Goal: Task Accomplishment & Management: Manage account settings

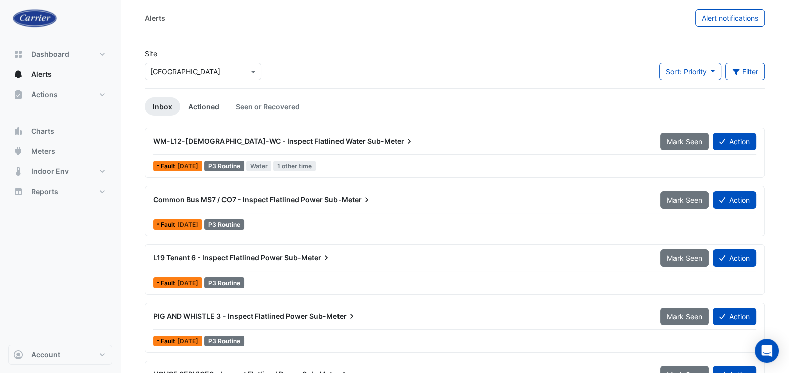
click at [197, 104] on link "Actioned" at bounding box center [203, 106] width 47 height 19
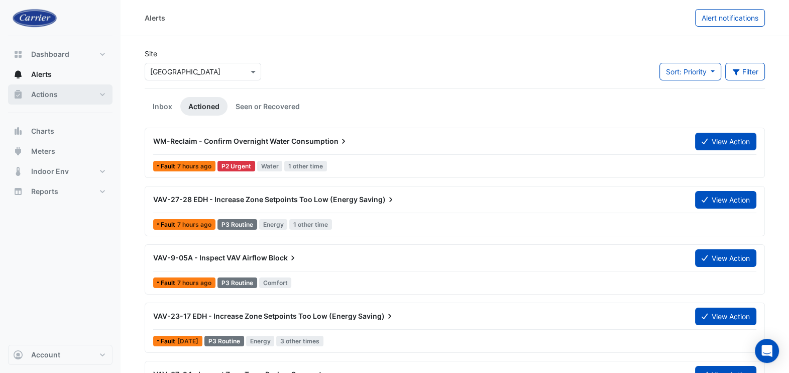
click at [86, 89] on button "Actions" at bounding box center [60, 94] width 104 height 20
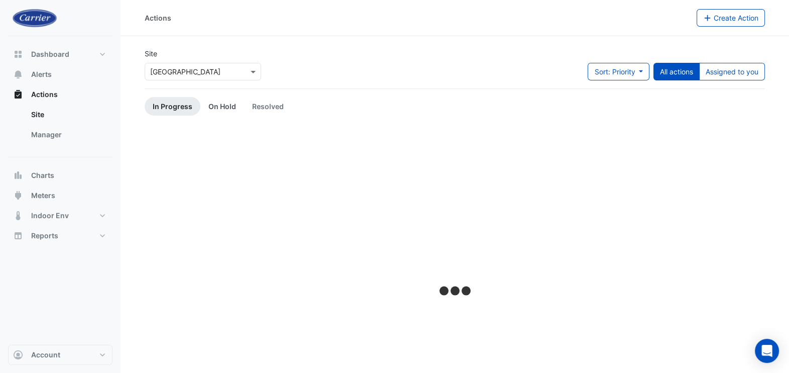
click at [229, 105] on link "On Hold" at bounding box center [222, 106] width 44 height 19
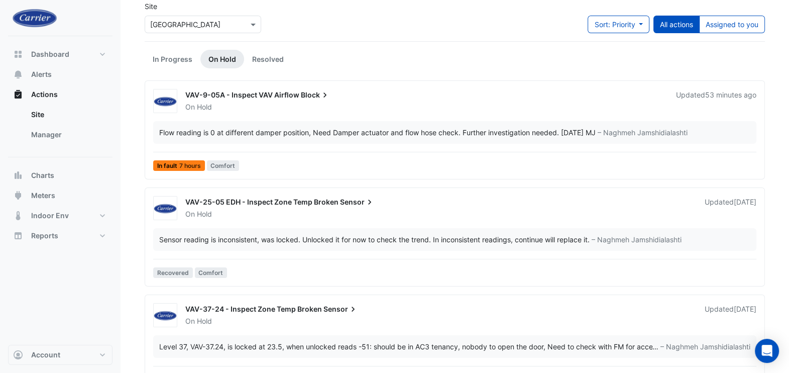
scroll to position [62, 0]
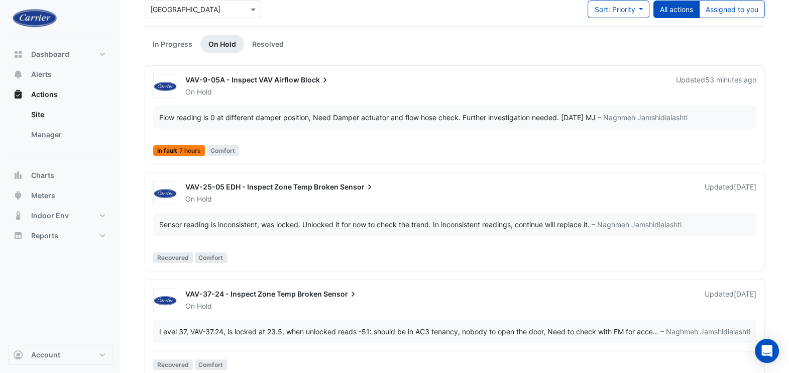
click at [294, 195] on div "On Hold" at bounding box center [438, 199] width 509 height 10
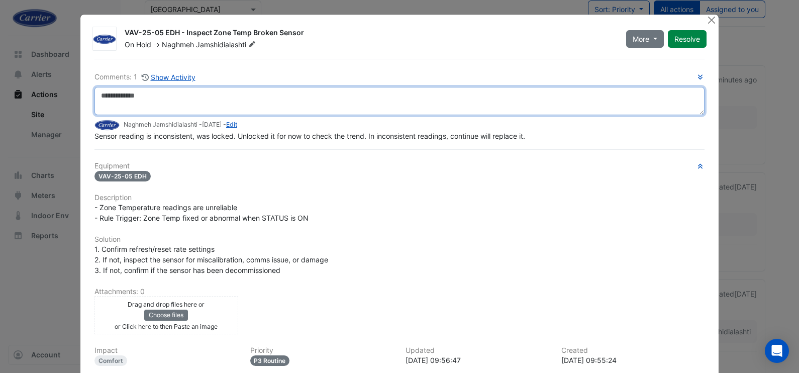
click at [429, 95] on textarea at bounding box center [399, 101] width 610 height 28
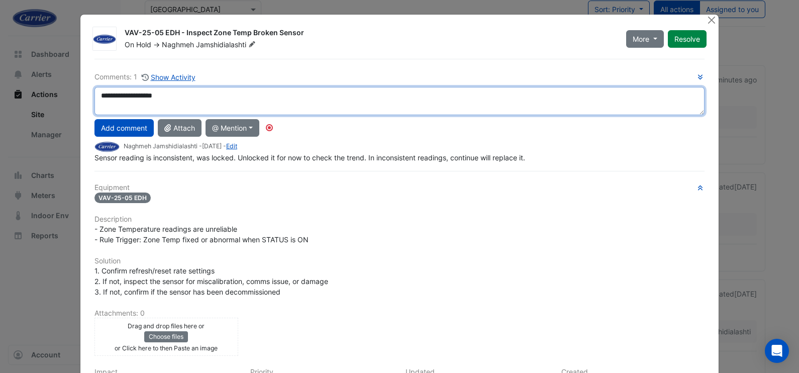
type textarea "**********"
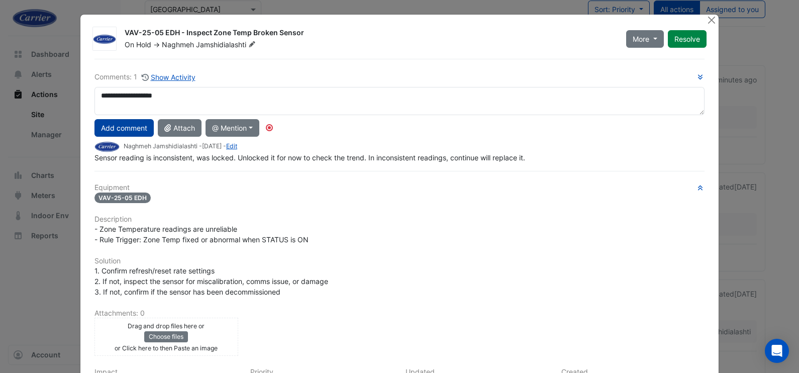
click at [134, 128] on button "Add comment" at bounding box center [123, 128] width 59 height 18
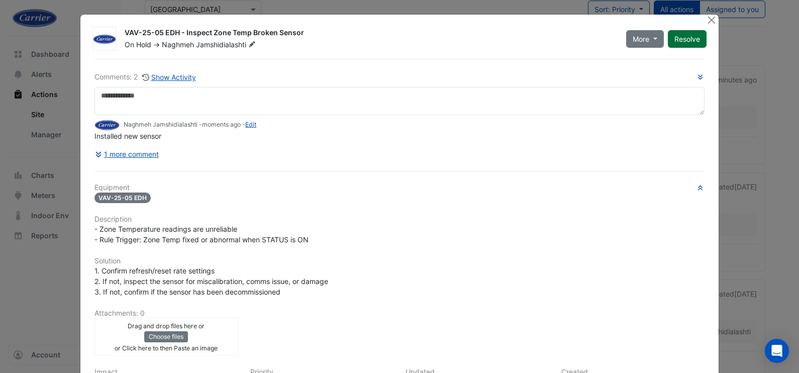
click at [685, 40] on button "Resolve" at bounding box center [687, 39] width 39 height 18
click at [707, 20] on button "Close" at bounding box center [711, 20] width 11 height 11
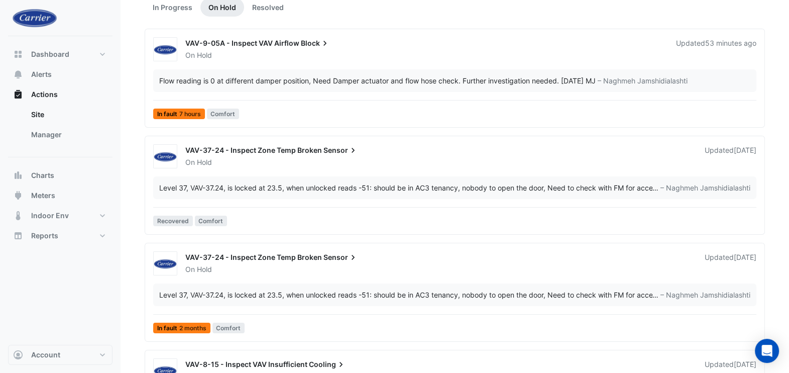
scroll to position [125, 0]
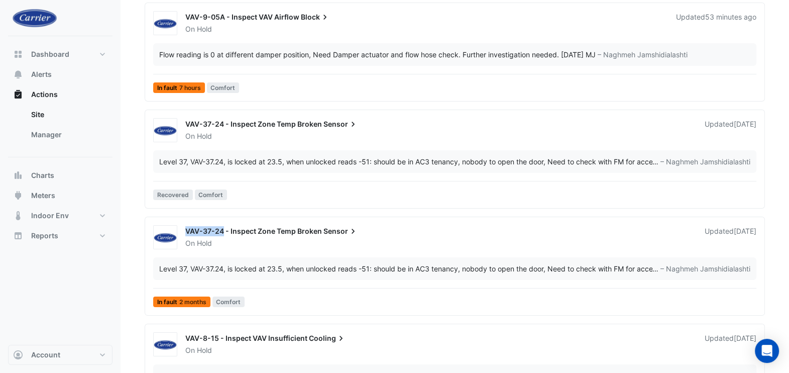
drag, startPoint x: 187, startPoint y: 229, endPoint x: 222, endPoint y: 236, distance: 35.5
click at [222, 236] on div "VAV-37-24 - Inspect Zone Temp Broken Sensor" at bounding box center [438, 232] width 507 height 12
copy span "VAV-37-24"
click at [592, 243] on div "On Hold" at bounding box center [438, 243] width 509 height 10
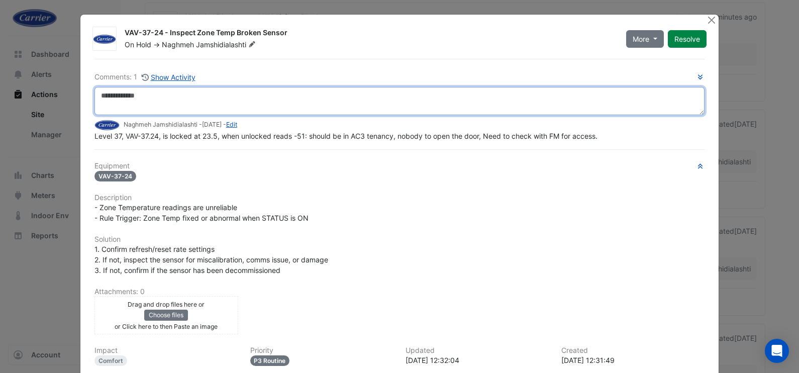
click at [206, 100] on textarea at bounding box center [399, 101] width 610 height 28
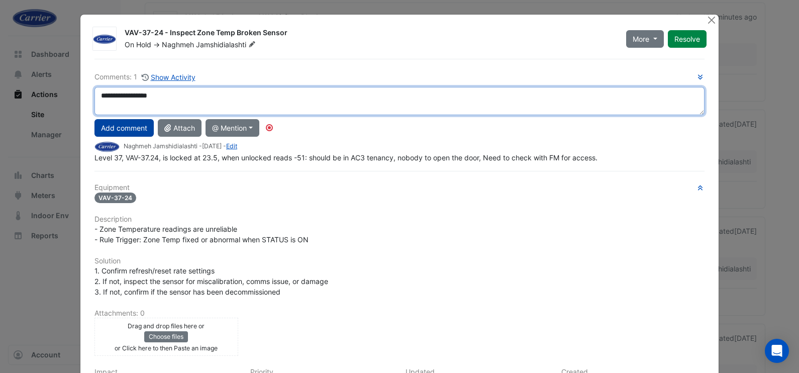
type textarea "**********"
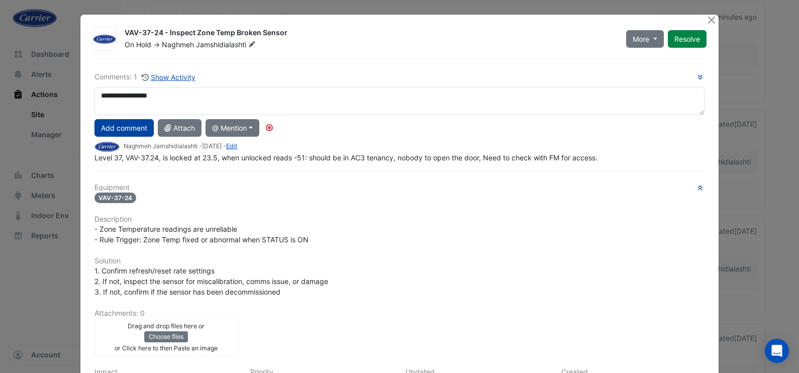
click at [121, 125] on button "Add comment" at bounding box center [123, 128] width 59 height 18
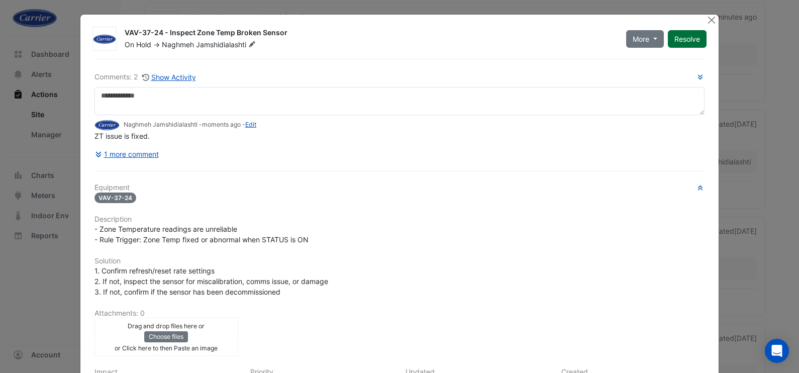
click at [690, 37] on button "Resolve" at bounding box center [687, 39] width 39 height 18
click at [706, 19] on button "Close" at bounding box center [711, 20] width 11 height 11
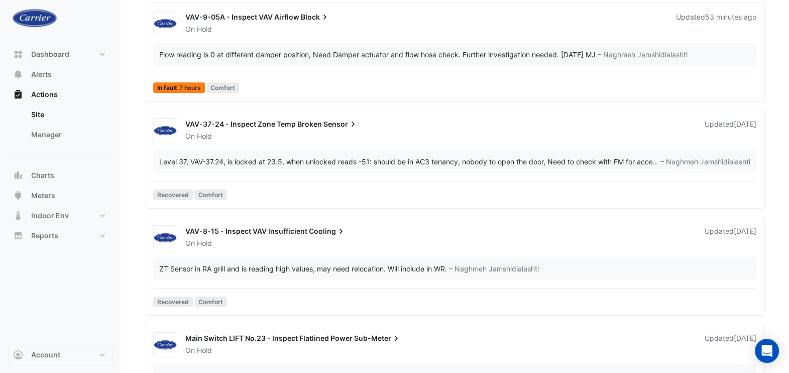
click at [239, 126] on span "VAV-37-24 - Inspect Zone Temp Broken" at bounding box center [253, 124] width 137 height 9
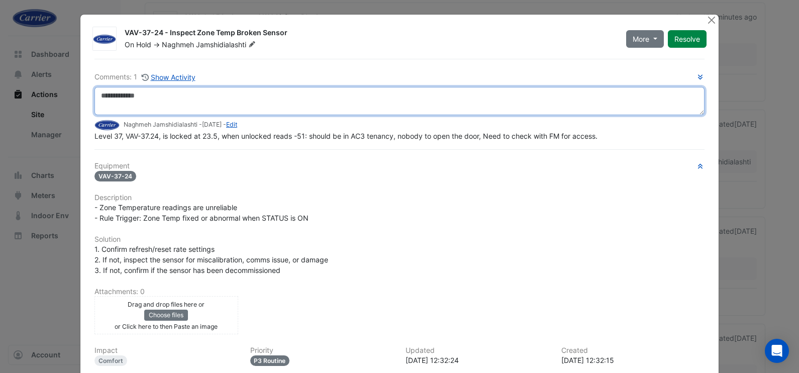
click at [192, 100] on textarea at bounding box center [399, 101] width 610 height 28
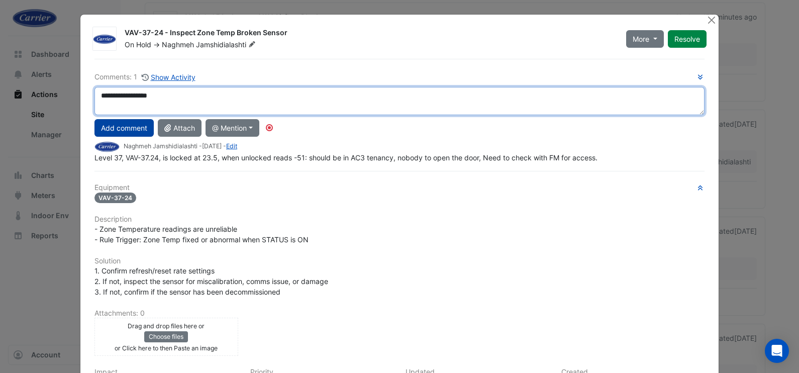
type textarea "**********"
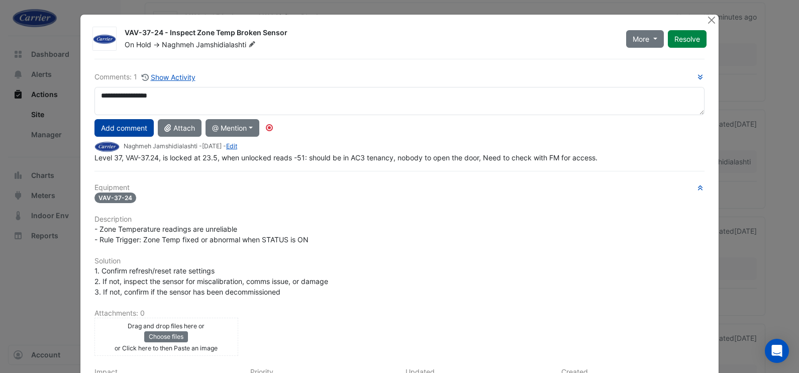
click at [142, 134] on button "Add comment" at bounding box center [123, 128] width 59 height 18
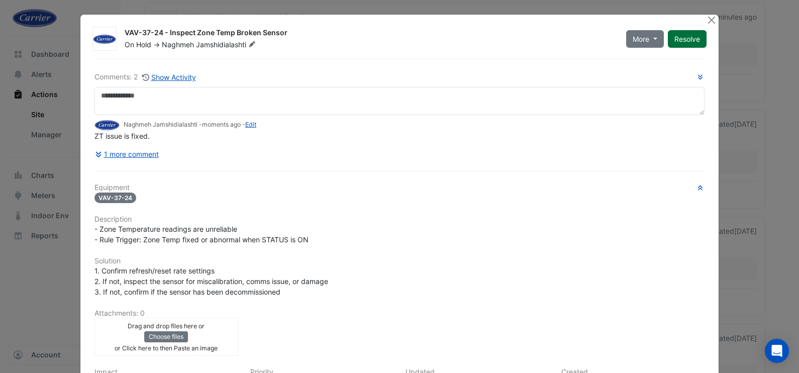
click at [687, 38] on button "Resolve" at bounding box center [687, 39] width 39 height 18
click at [706, 21] on button "Close" at bounding box center [711, 20] width 11 height 11
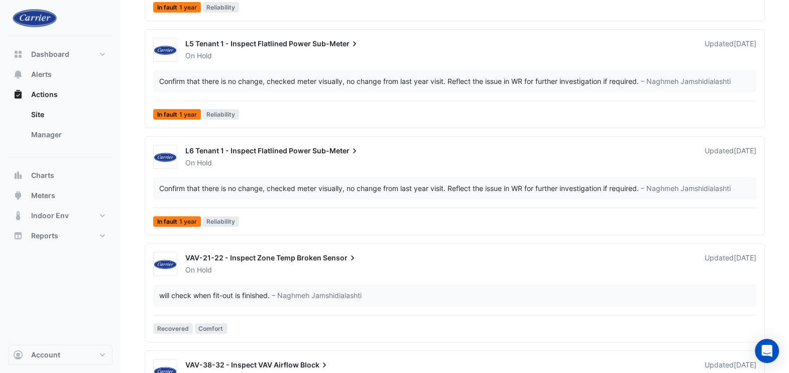
scroll to position [439, 0]
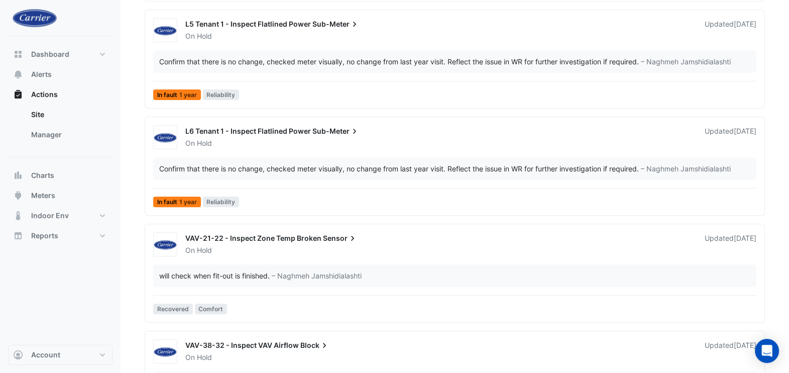
click at [276, 236] on span "VAV-21-22 - Inspect Zone Temp Broken" at bounding box center [253, 238] width 136 height 9
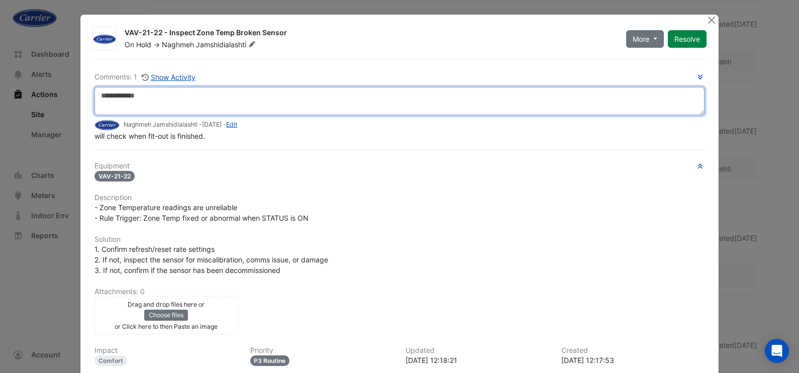
click at [191, 95] on textarea at bounding box center [399, 101] width 610 height 28
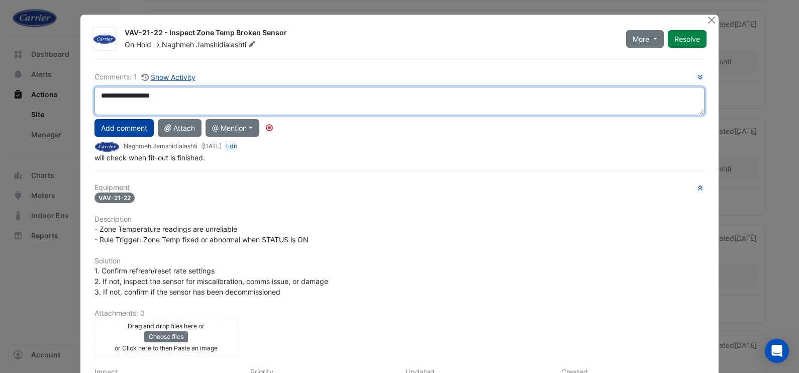
type textarea "**********"
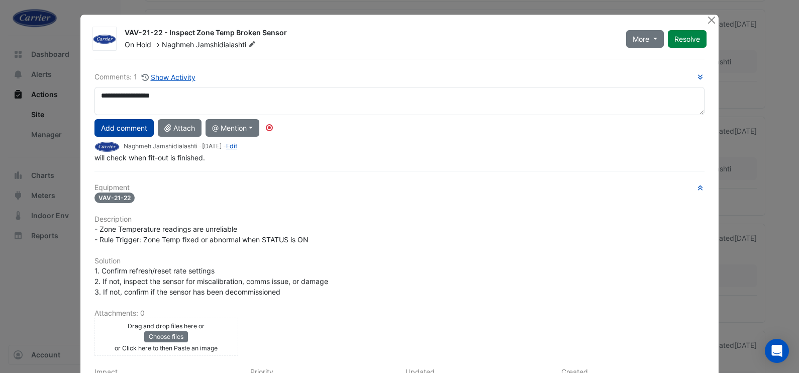
click at [111, 132] on button "Add comment" at bounding box center [123, 128] width 59 height 18
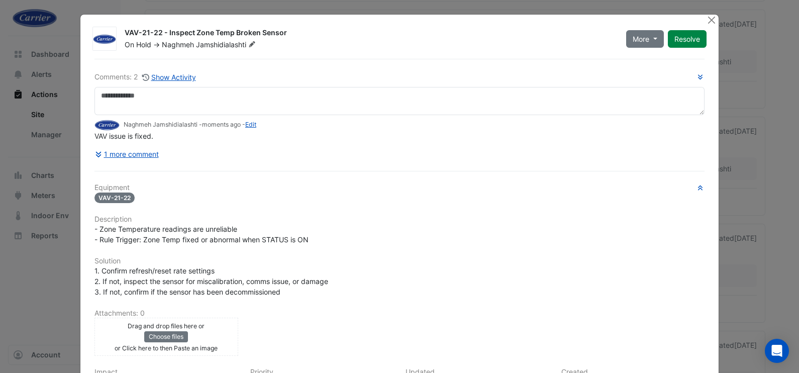
drag, startPoint x: 689, startPoint y: 38, endPoint x: 683, endPoint y: 50, distance: 13.3
click at [689, 38] on button "Resolve" at bounding box center [687, 39] width 39 height 18
click at [708, 24] on button "Close" at bounding box center [711, 20] width 11 height 11
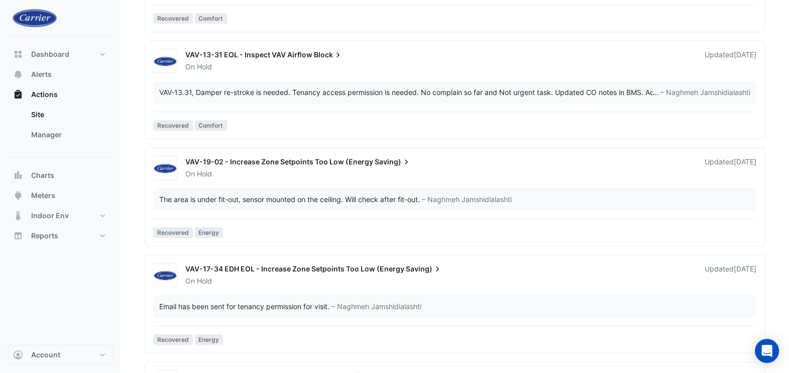
scroll to position [1067, 0]
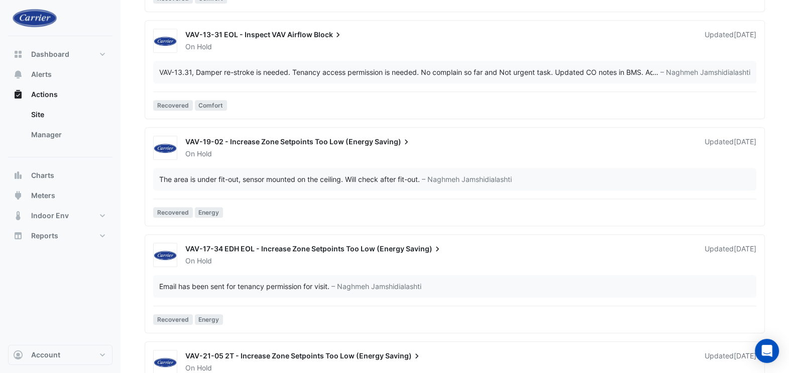
click at [352, 141] on span "VAV-19-02 - Increase Zone Setpoints Too Low (Energy" at bounding box center [279, 141] width 188 height 9
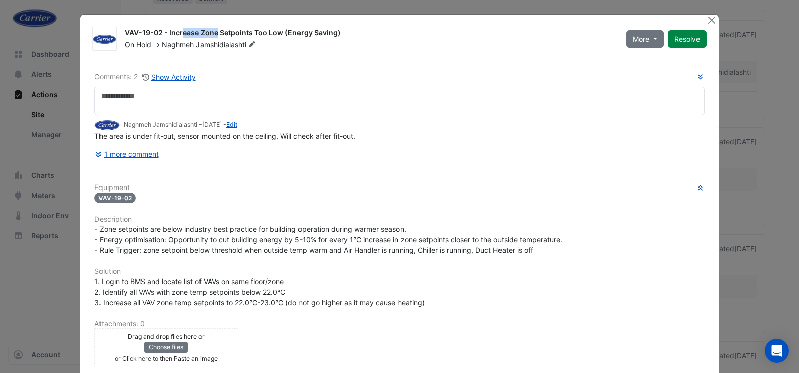
drag, startPoint x: 122, startPoint y: 32, endPoint x: 159, endPoint y: 34, distance: 36.7
click at [159, 34] on div "VAV-19-02 - Increase Zone Setpoints Too Low (Energy Saving)" at bounding box center [369, 34] width 489 height 12
drag, startPoint x: 159, startPoint y: 34, endPoint x: 138, endPoint y: 35, distance: 20.6
click at [138, 35] on div "VAV-19-02 - Increase Zone Setpoints Too Low (Energy Saving)" at bounding box center [369, 34] width 489 height 12
click at [125, 31] on div "VAV-19-02 - Increase Zone Setpoints Too Low (Energy Saving)" at bounding box center [369, 34] width 489 height 12
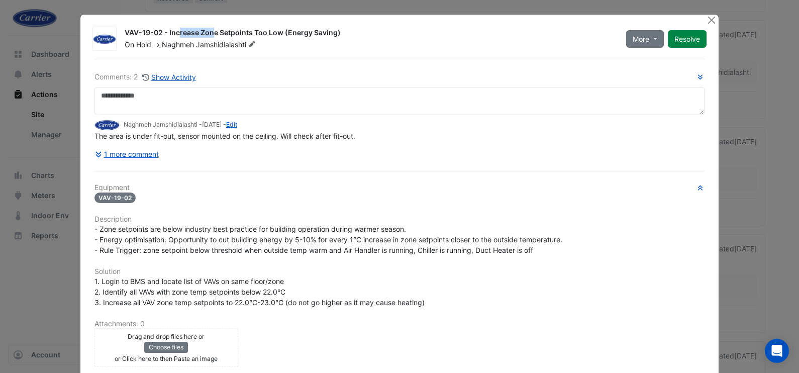
drag, startPoint x: 120, startPoint y: 31, endPoint x: 156, endPoint y: 34, distance: 35.8
click at [156, 34] on div "VAV-19-02 - Increase Zone Setpoints Too Low (Energy Saving)" at bounding box center [369, 34] width 489 height 12
copy div "VAV-19-02"
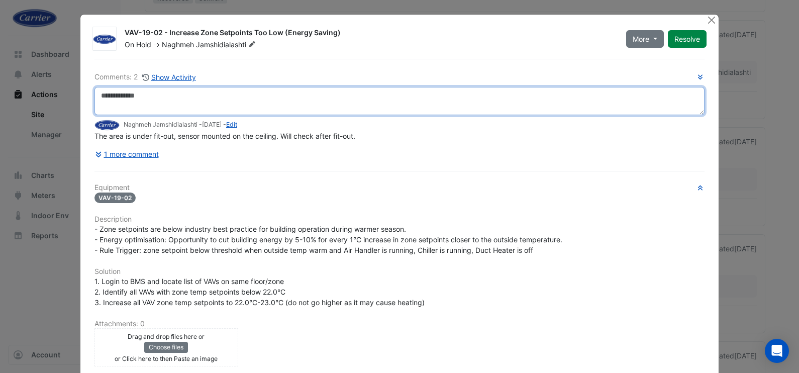
click at [142, 99] on textarea at bounding box center [399, 101] width 610 height 28
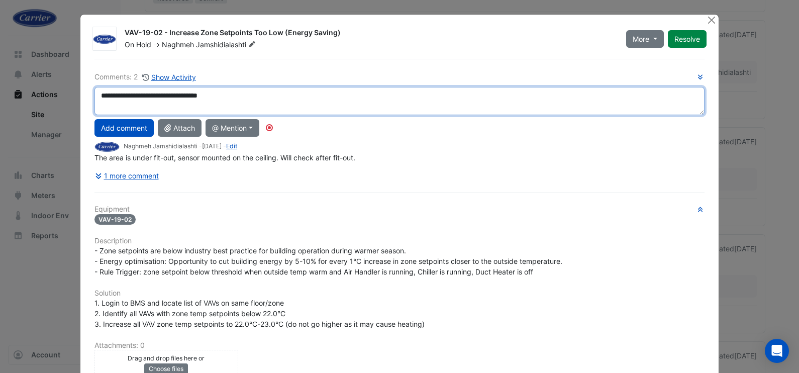
type textarea "**********"
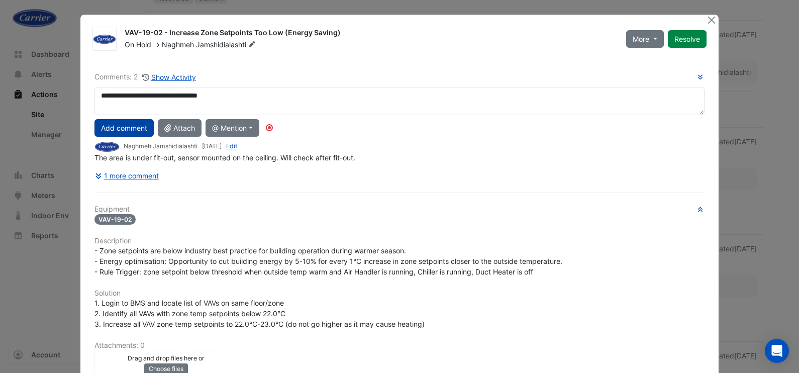
click at [120, 128] on button "Add comment" at bounding box center [123, 128] width 59 height 18
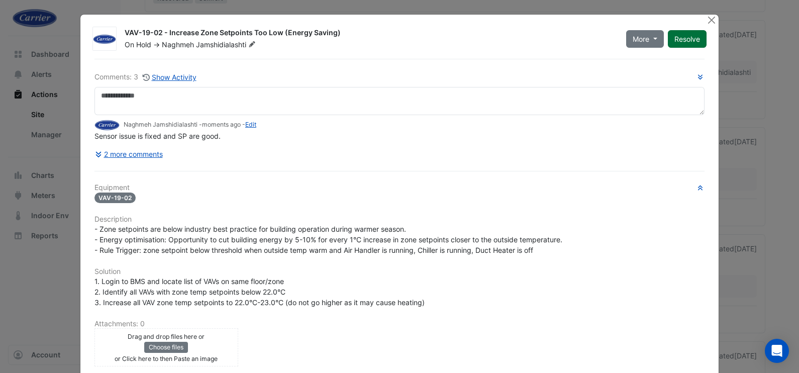
click at [680, 42] on button "Resolve" at bounding box center [687, 39] width 39 height 18
drag, startPoint x: 707, startPoint y: 23, endPoint x: 686, endPoint y: 39, distance: 26.8
click at [707, 23] on button "Close" at bounding box center [711, 20] width 11 height 11
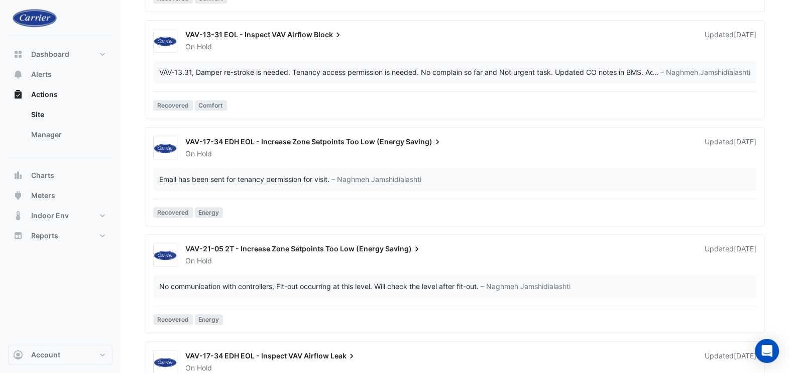
scroll to position [1130, 0]
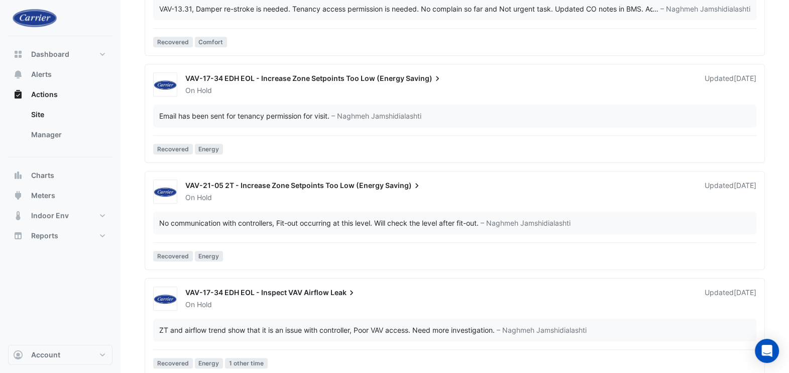
click at [313, 181] on span "VAV-21-05 2T - Increase Zone Setpoints Too Low (Energy" at bounding box center [284, 185] width 198 height 9
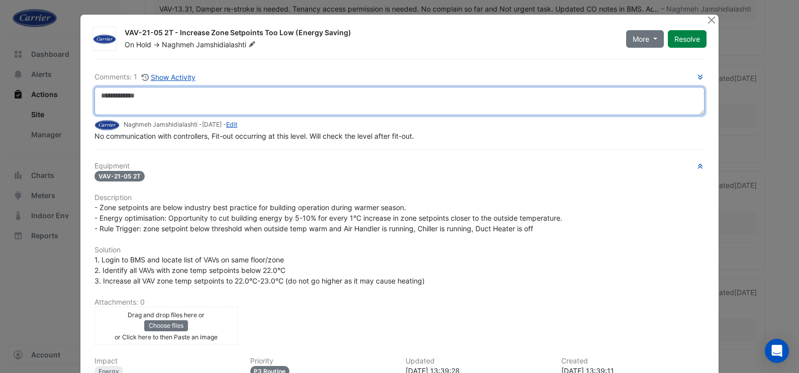
click at [166, 97] on textarea at bounding box center [399, 101] width 610 height 28
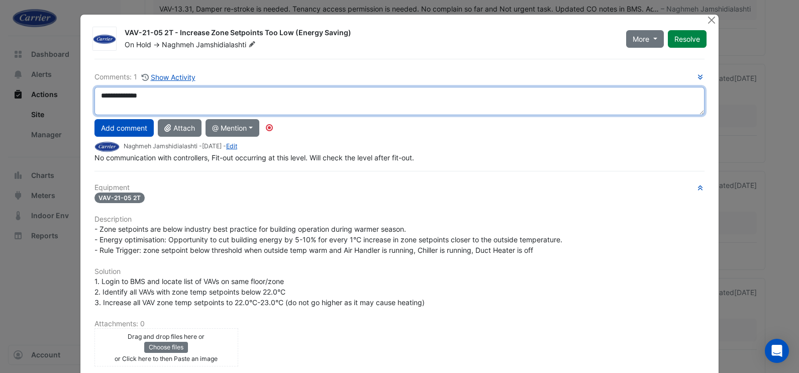
type textarea "**********"
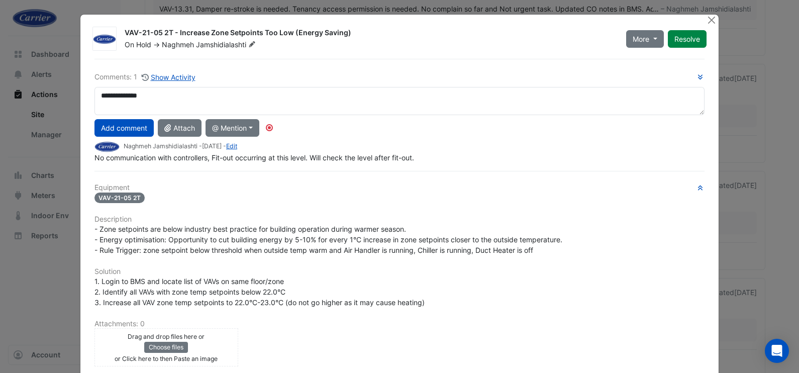
click at [136, 128] on button "Add comment" at bounding box center [123, 128] width 59 height 18
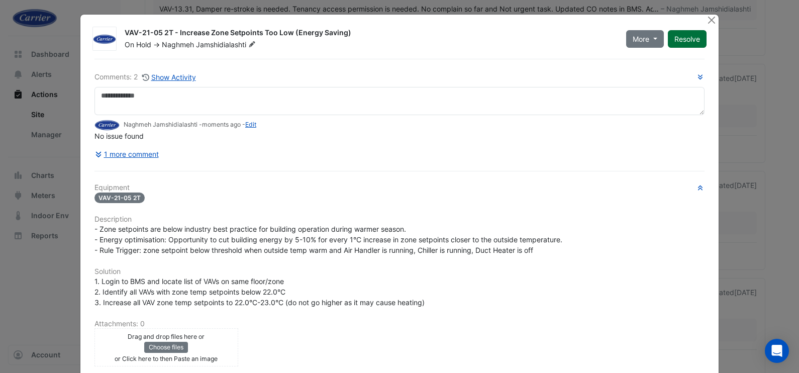
click at [696, 38] on button "Resolve" at bounding box center [687, 39] width 39 height 18
click at [706, 23] on button "Close" at bounding box center [711, 20] width 11 height 11
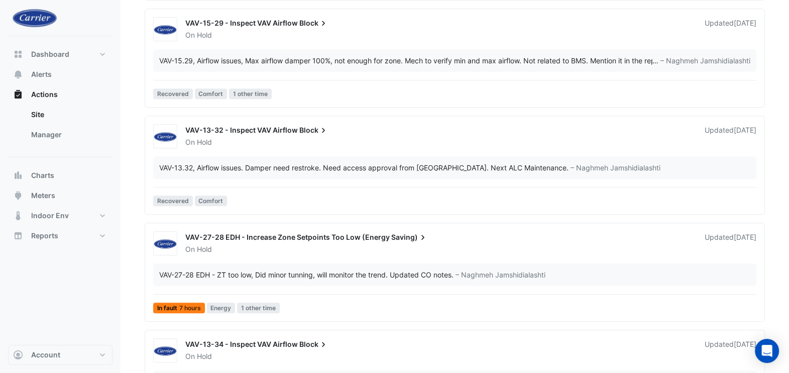
scroll to position [1566, 0]
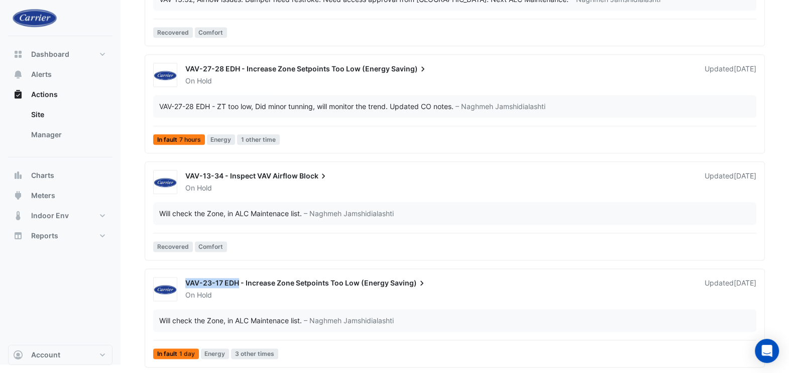
drag, startPoint x: 185, startPoint y: 281, endPoint x: 239, endPoint y: 282, distance: 53.3
click at [239, 282] on span "VAV-23-17 EDH - Increase Zone Setpoints Too Low (Energy" at bounding box center [286, 282] width 203 height 9
copy span "VAV-23-17 EDH"
drag, startPoint x: 185, startPoint y: 171, endPoint x: 222, endPoint y: 173, distance: 37.3
click at [222, 173] on span "VAV-13-34 - Inspect VAV Airflow" at bounding box center [241, 175] width 113 height 9
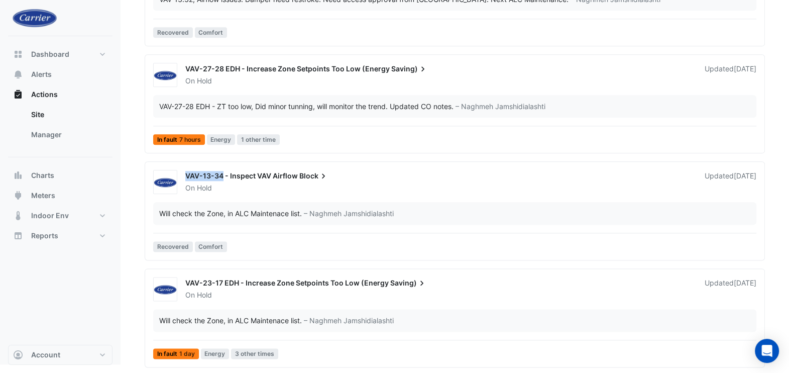
copy span "VAV-13-34"
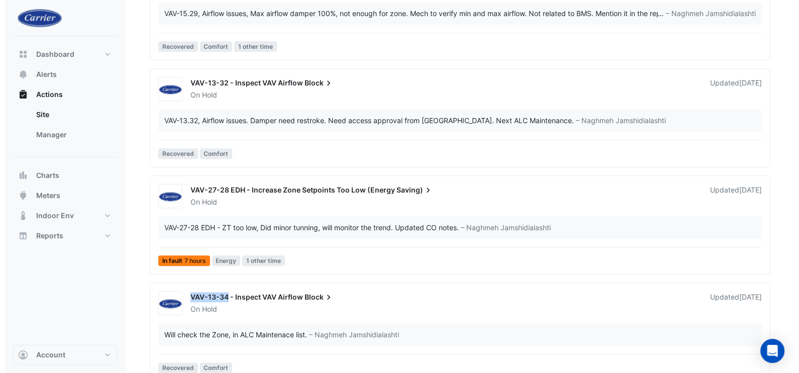
scroll to position [1440, 0]
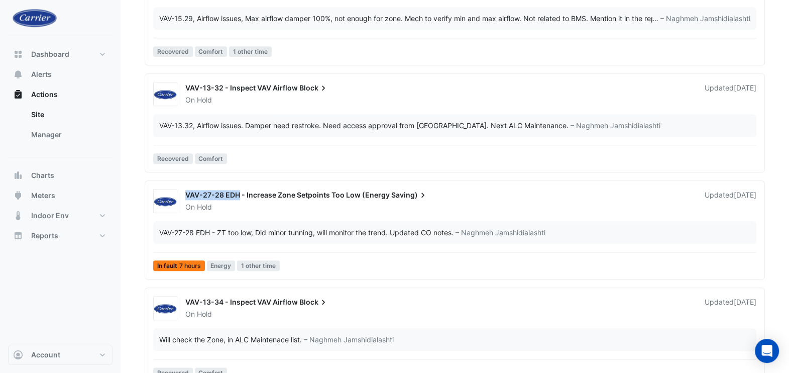
drag, startPoint x: 188, startPoint y: 188, endPoint x: 236, endPoint y: 192, distance: 47.9
click at [237, 191] on span "VAV-27-28 EDH - Increase Zone Setpoints Too Low (Energy" at bounding box center [287, 194] width 204 height 9
copy span "VAV-27-28 EDH"
click at [734, 196] on span "6 months ago" at bounding box center [745, 194] width 23 height 9
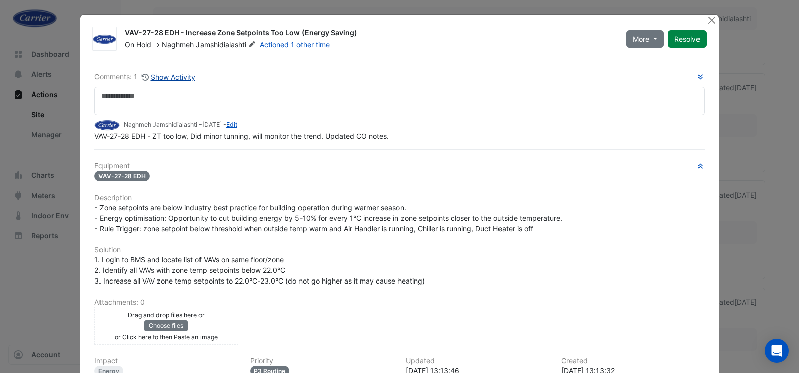
click at [162, 74] on button "Show Activity" at bounding box center [168, 77] width 55 height 12
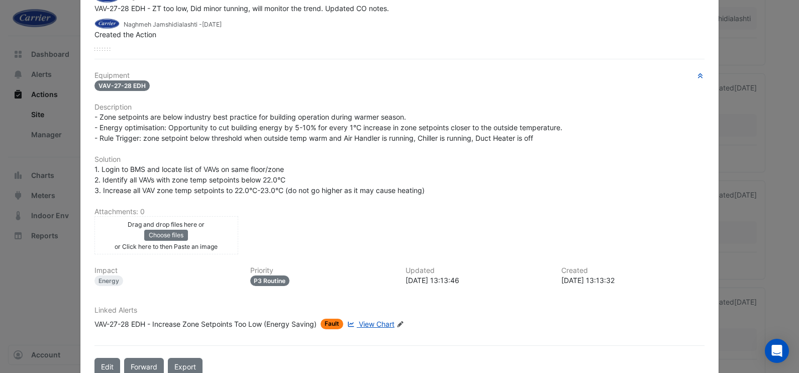
scroll to position [173, 0]
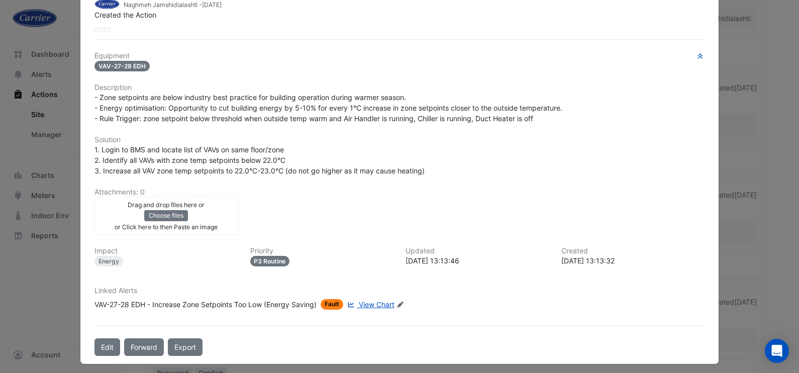
click at [368, 300] on span "View Chart" at bounding box center [377, 304] width 36 height 9
